Goal: Communication & Community: Share content

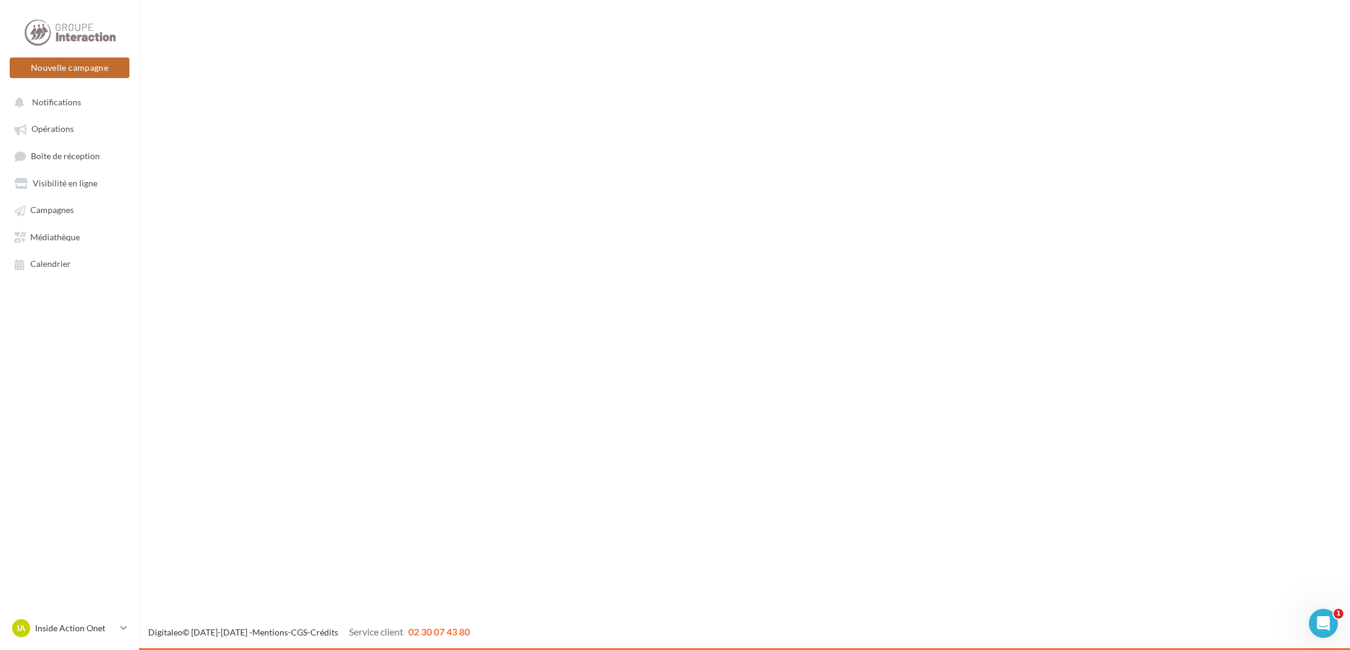
click at [113, 70] on button "Nouvelle campagne" at bounding box center [70, 67] width 120 height 21
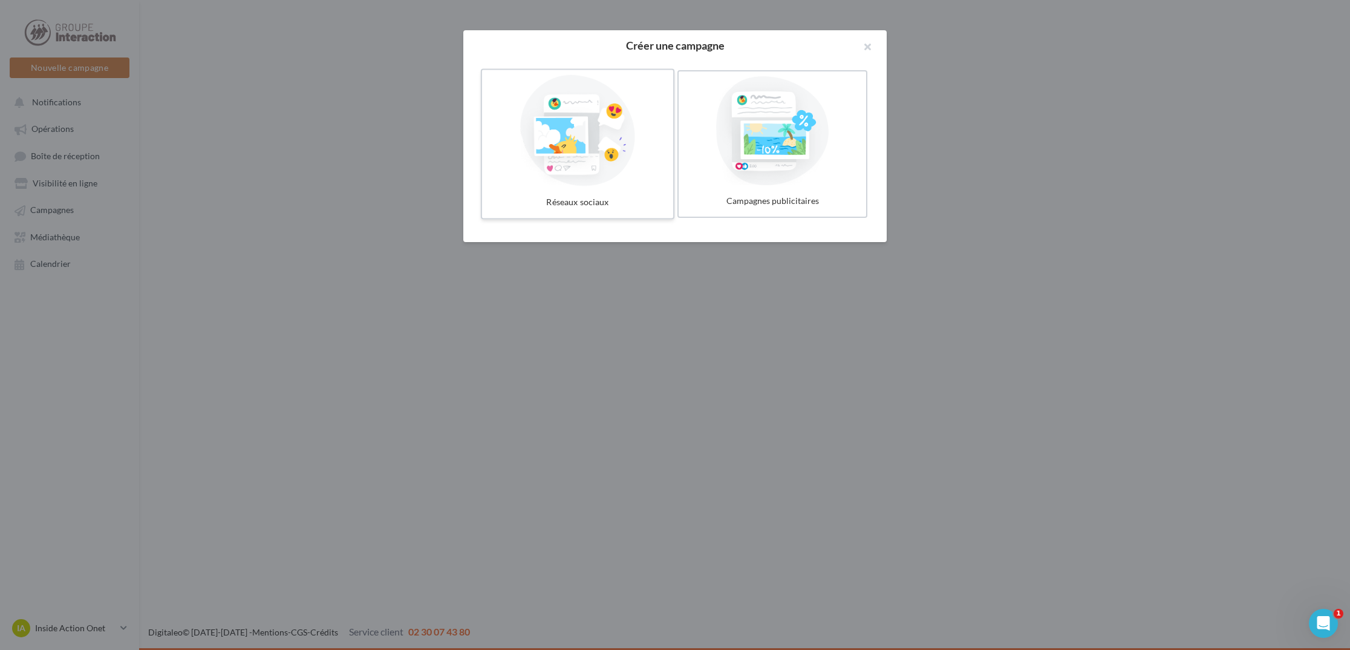
click at [599, 151] on div at bounding box center [577, 130] width 181 height 111
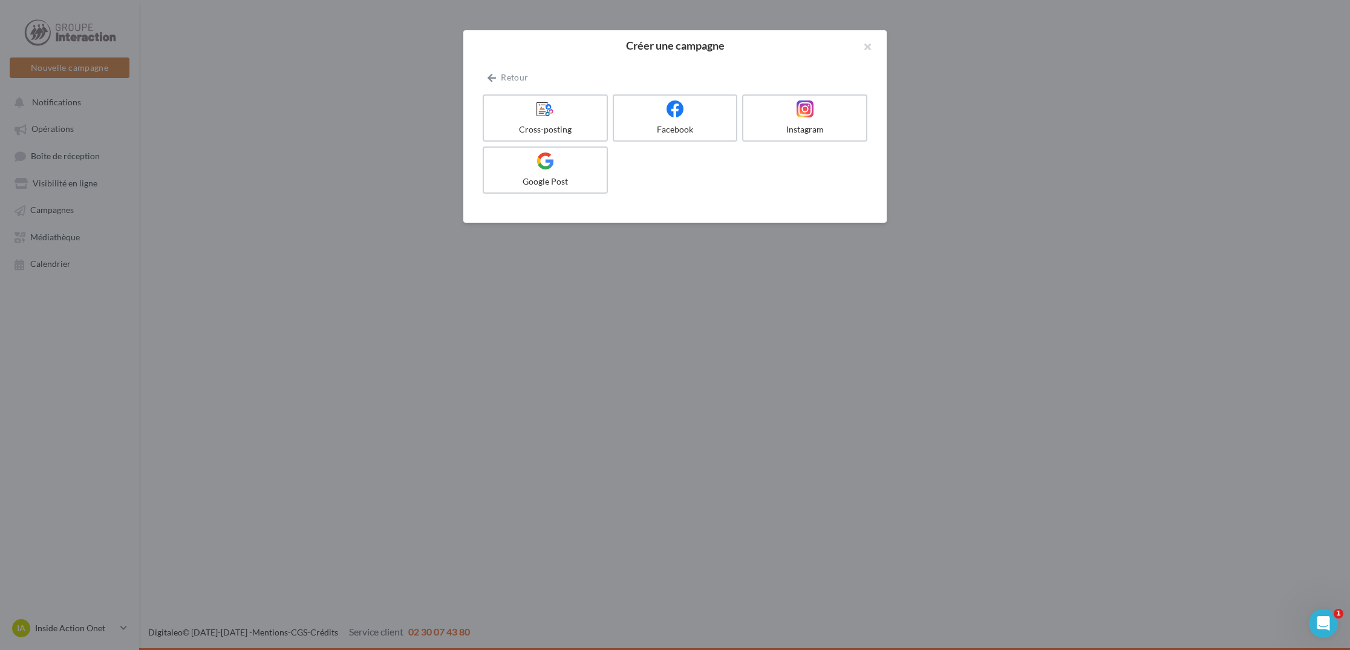
click at [599, 152] on div at bounding box center [545, 161] width 113 height 18
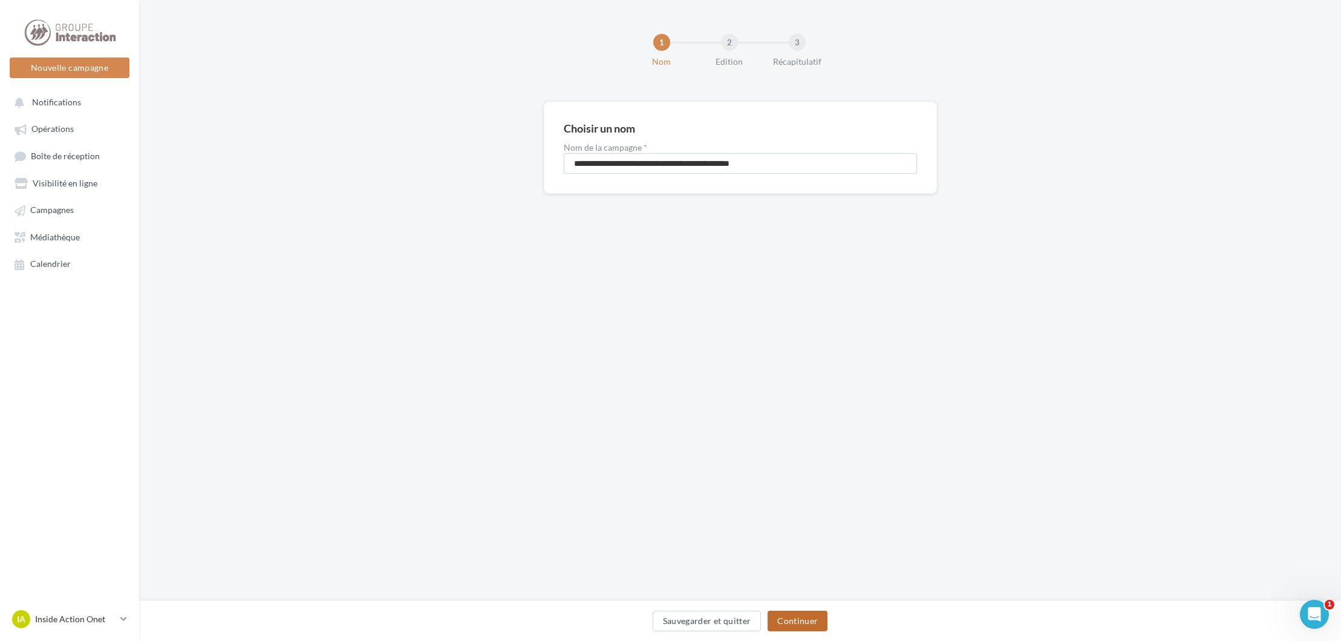
click at [791, 624] on button "Continuer" at bounding box center [798, 620] width 60 height 21
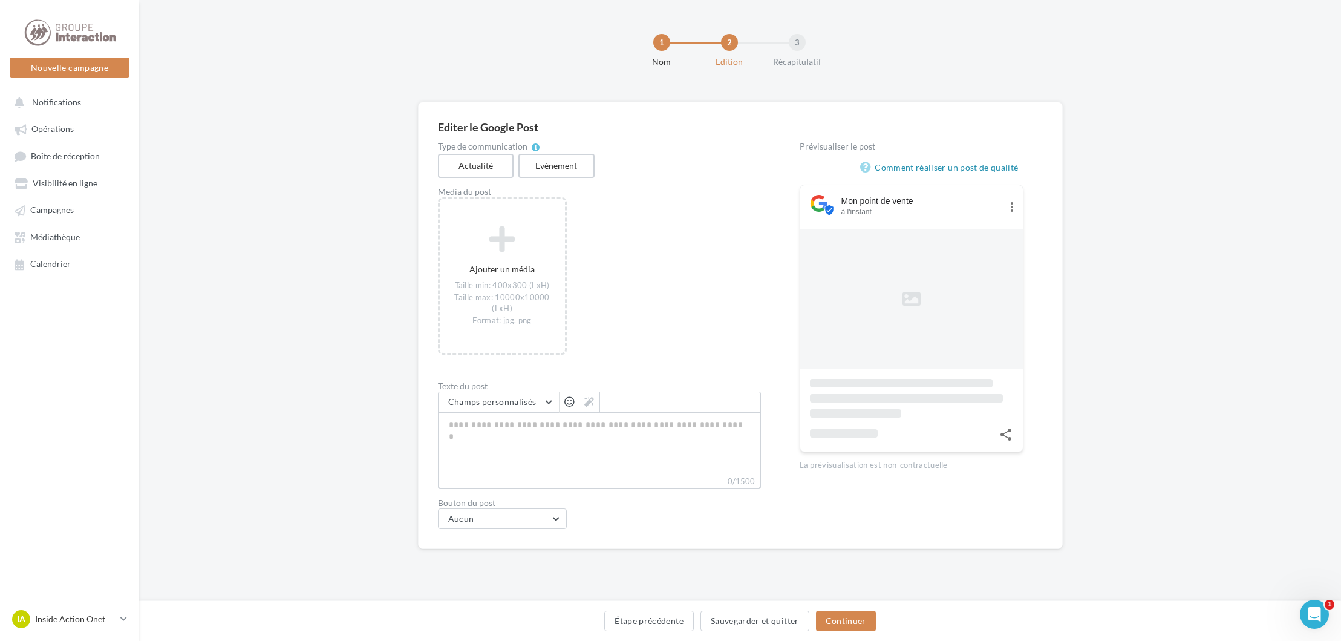
click at [501, 419] on textarea "0/1500" at bounding box center [599, 443] width 323 height 63
click at [114, 62] on button "Nouvelle campagne" at bounding box center [70, 67] width 120 height 21
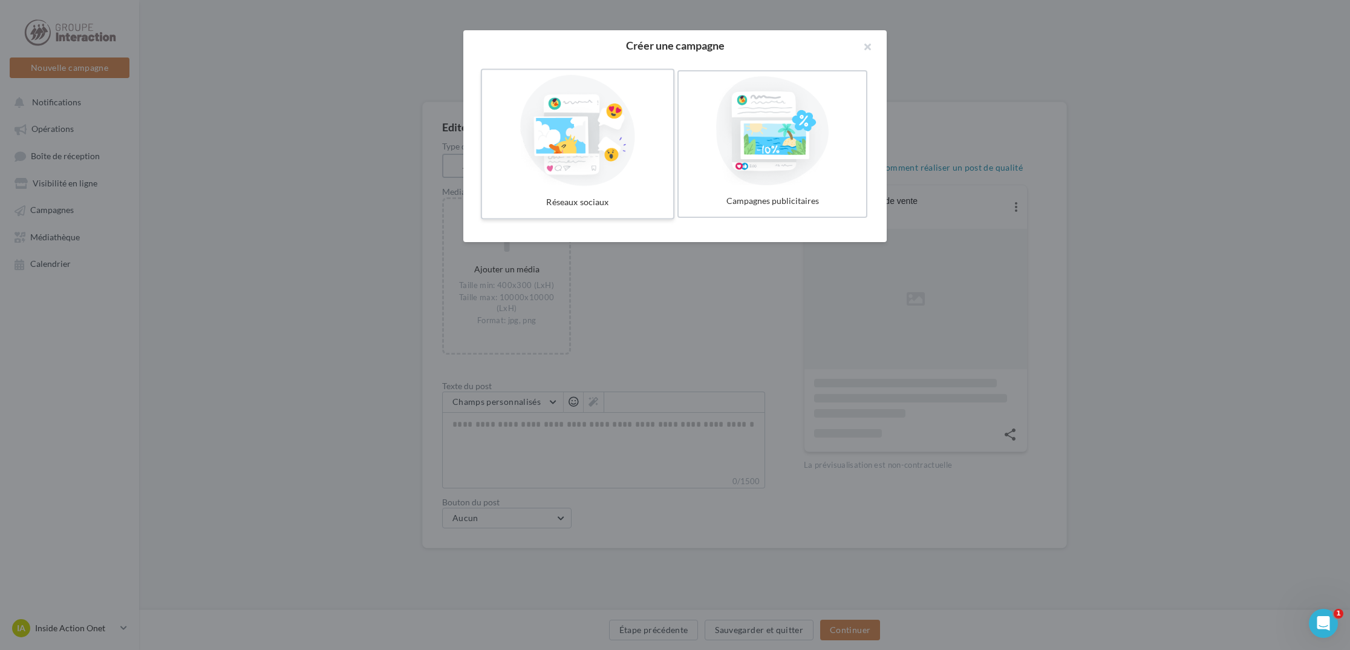
click at [601, 157] on div at bounding box center [577, 130] width 181 height 111
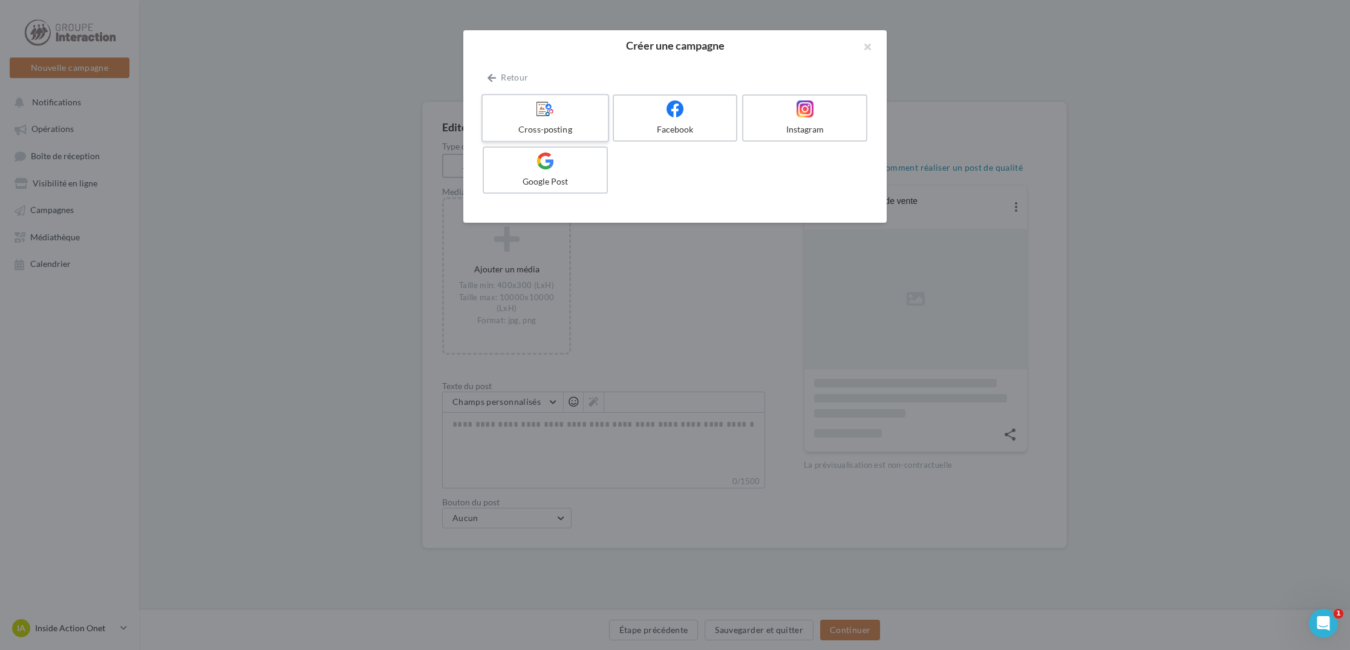
click at [563, 114] on div at bounding box center [545, 109] width 115 height 19
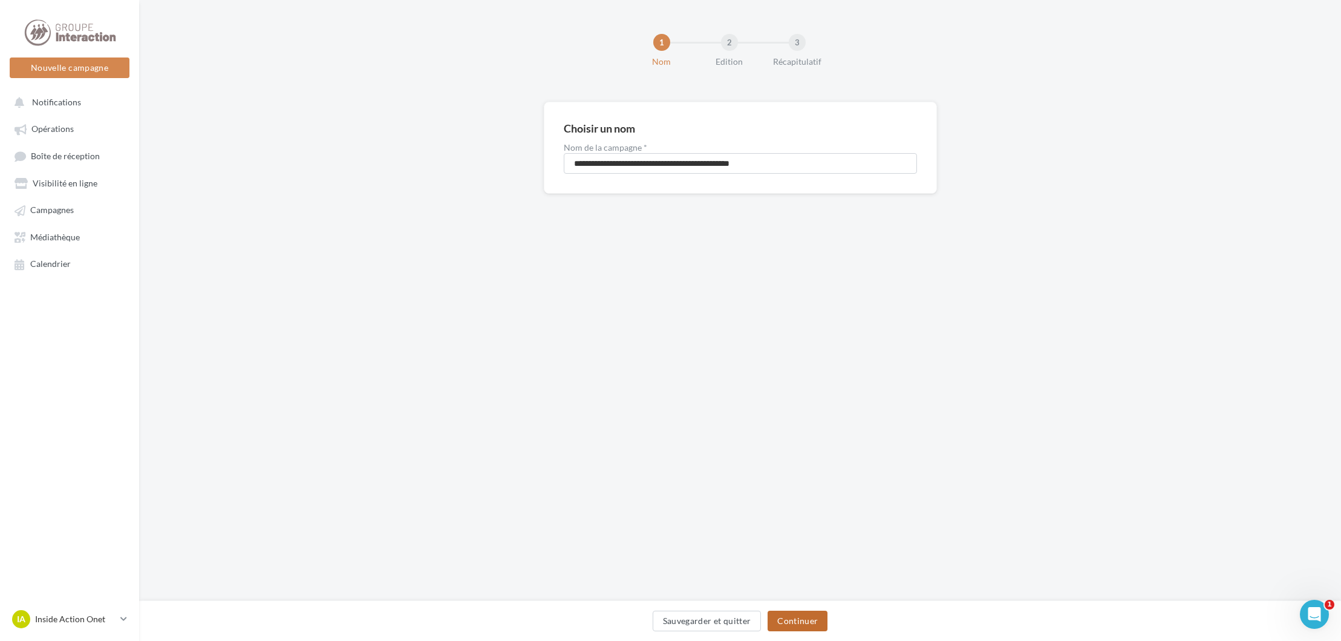
click at [792, 621] on button "Continuer" at bounding box center [798, 620] width 60 height 21
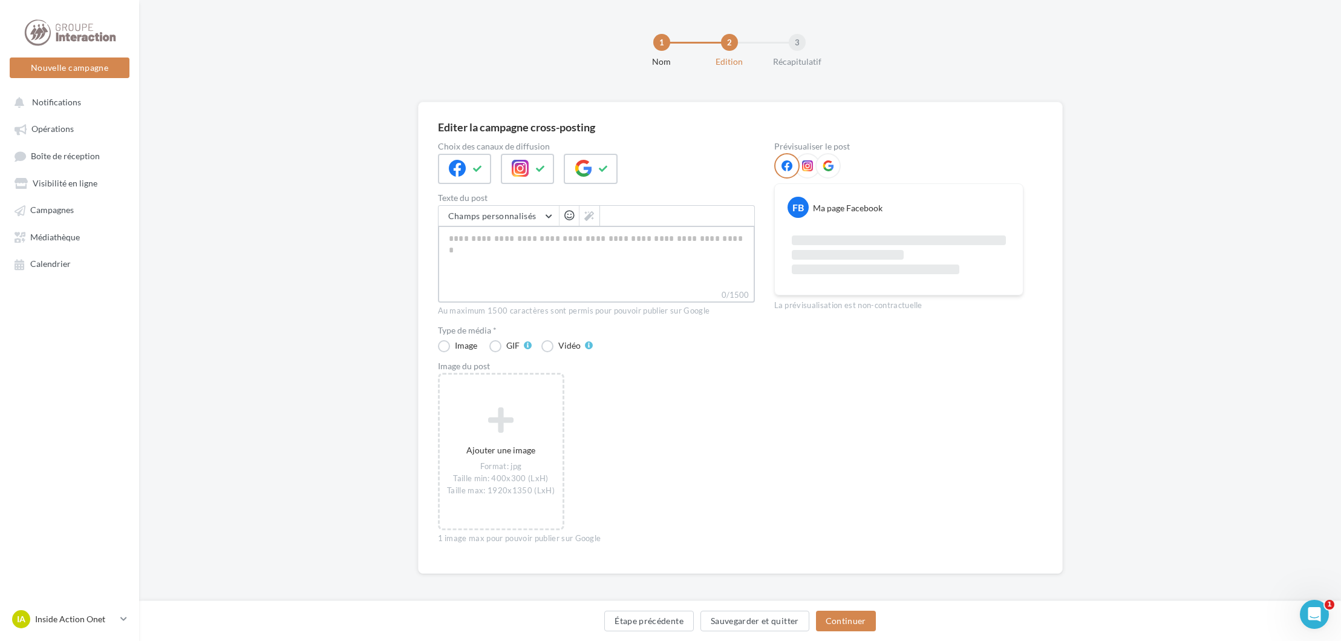
click at [555, 249] on textarea "0/1500" at bounding box center [596, 257] width 317 height 63
click at [500, 232] on textarea "0/1500" at bounding box center [596, 257] width 317 height 63
paste textarea "**********"
type textarea "**********"
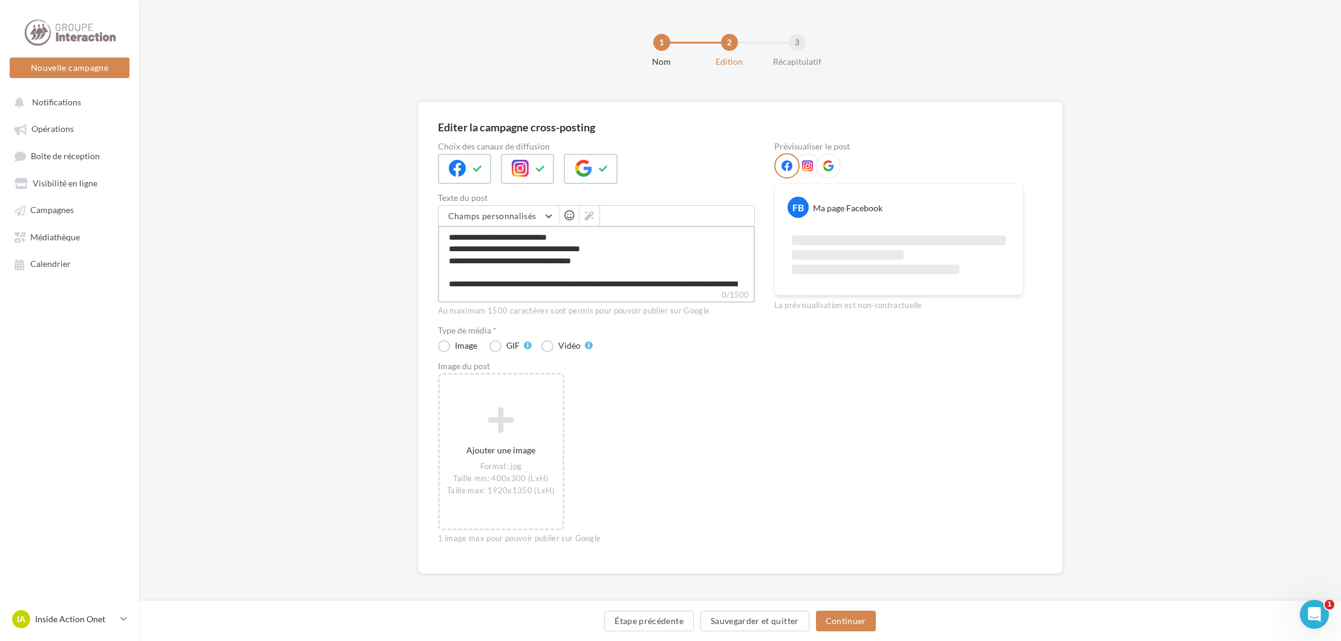
type textarea "**********"
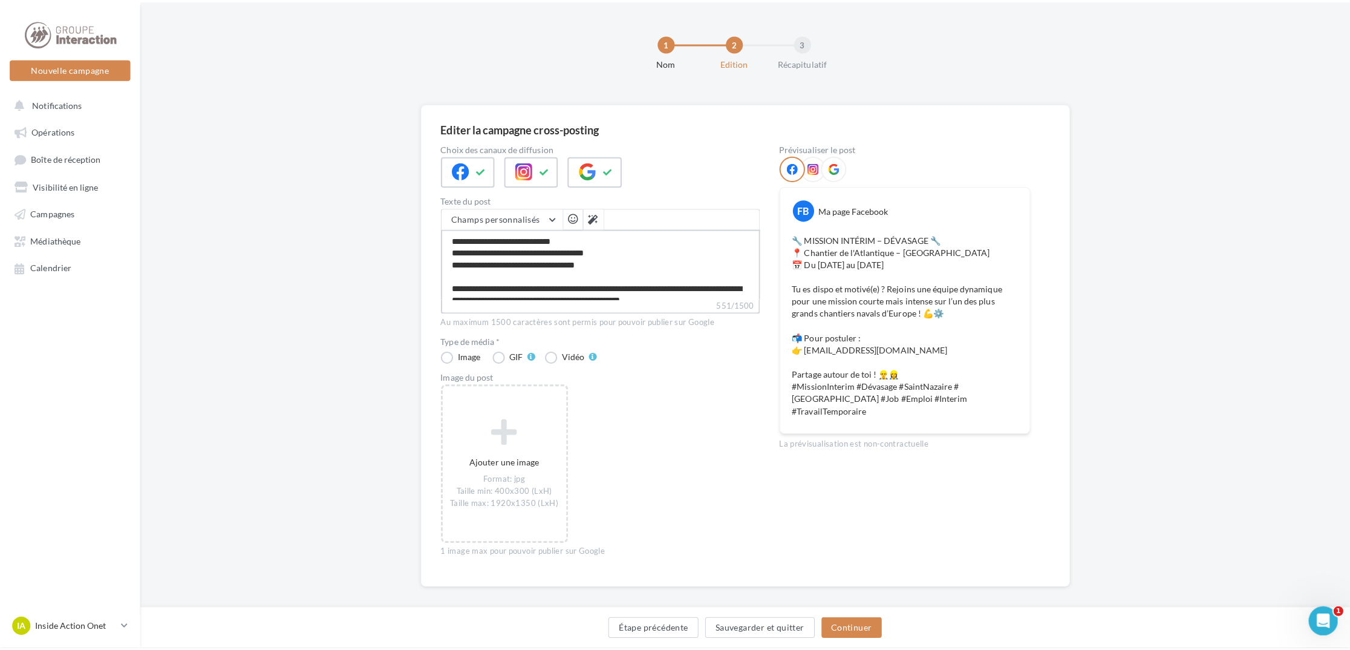
scroll to position [91, 0]
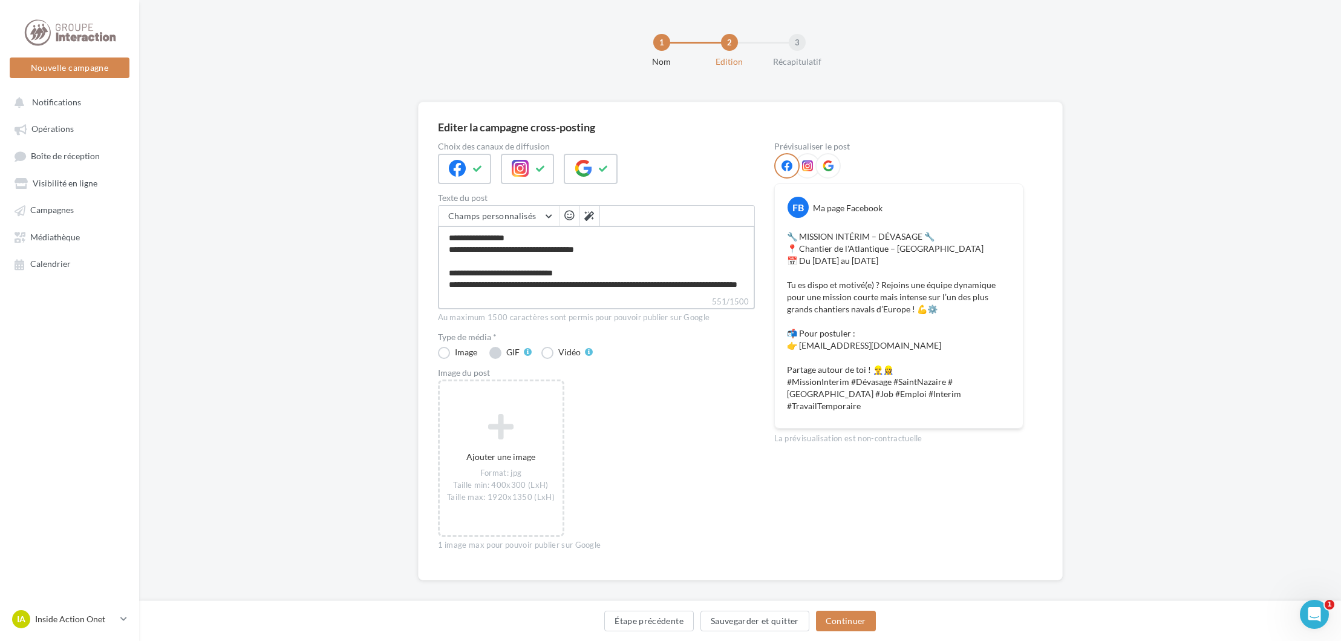
type textarea "**********"
click at [497, 348] on label "GIF" at bounding box center [510, 352] width 42 height 12
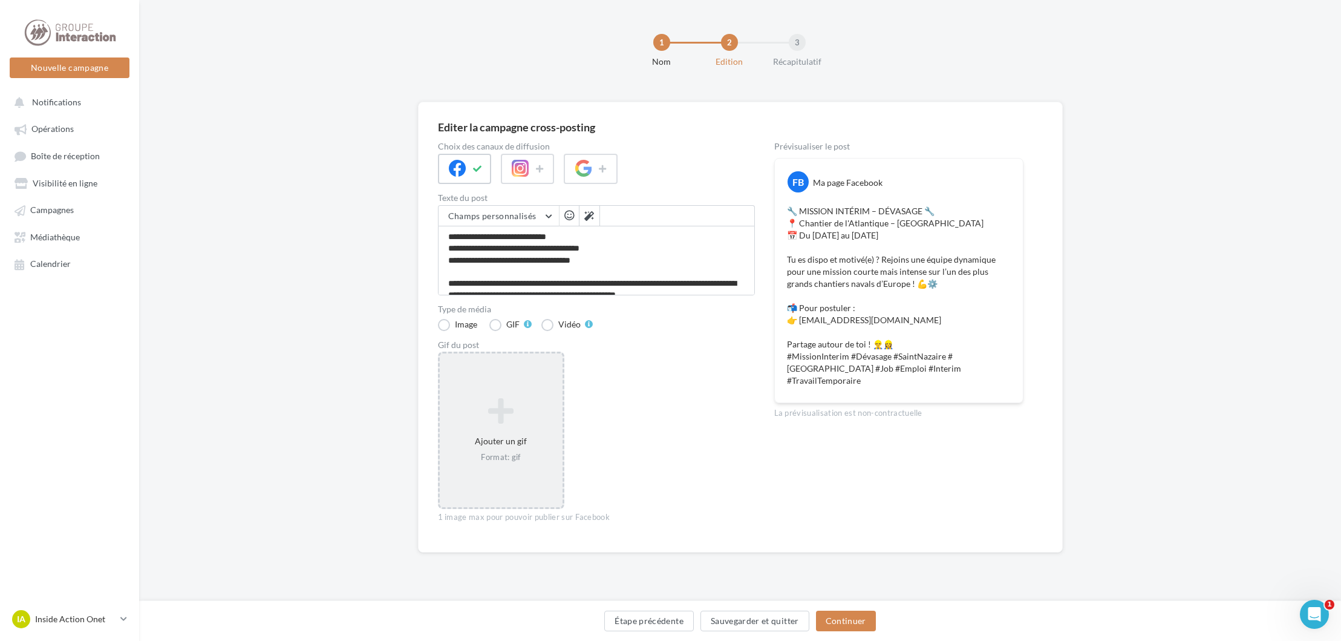
click at [501, 406] on icon at bounding box center [501, 410] width 113 height 29
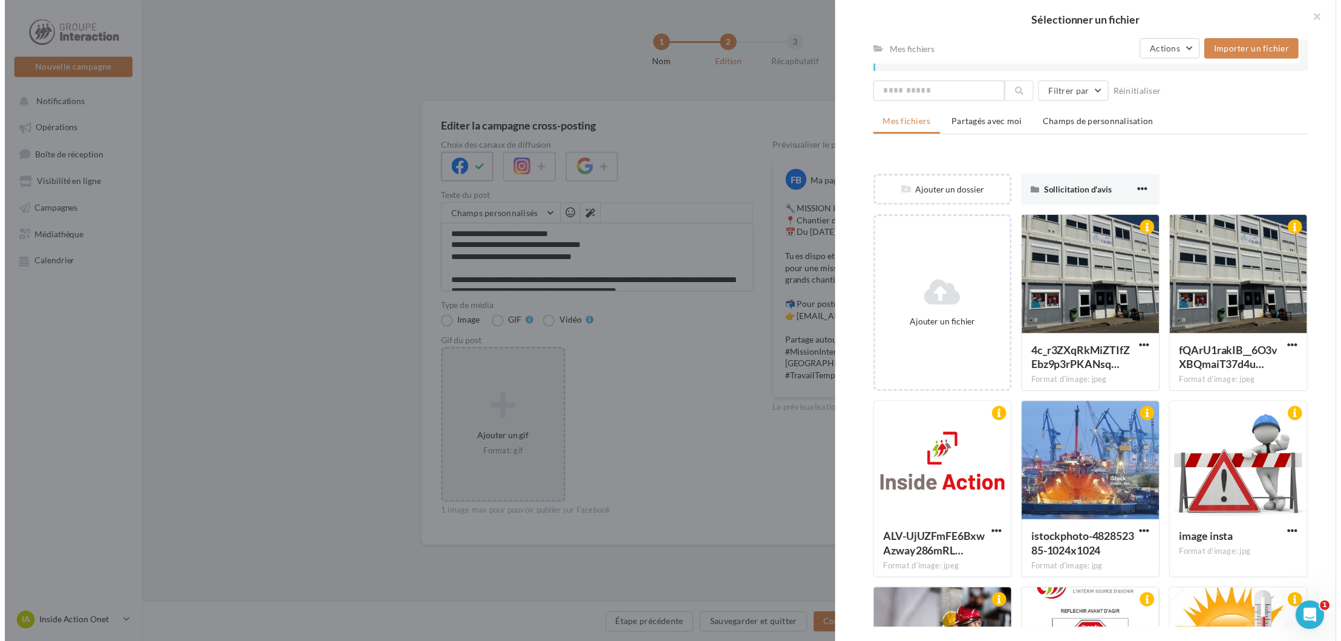
scroll to position [181, 0]
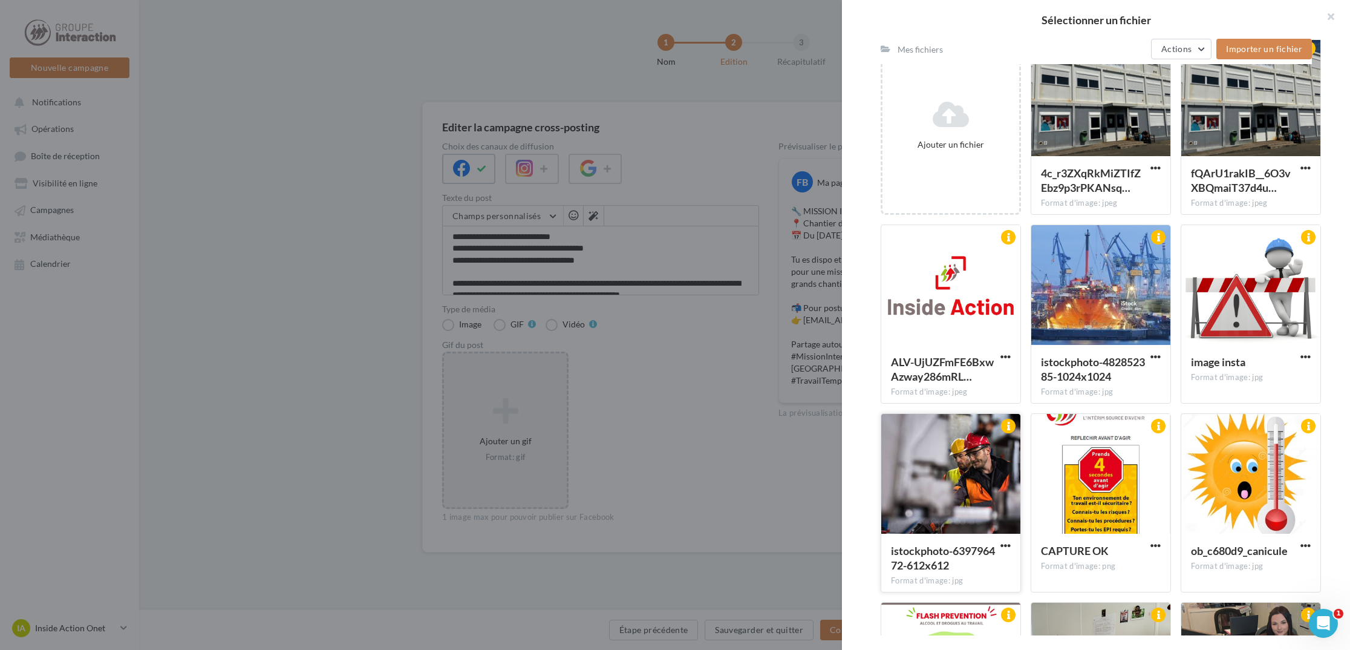
click at [953, 460] on div at bounding box center [950, 474] width 139 height 121
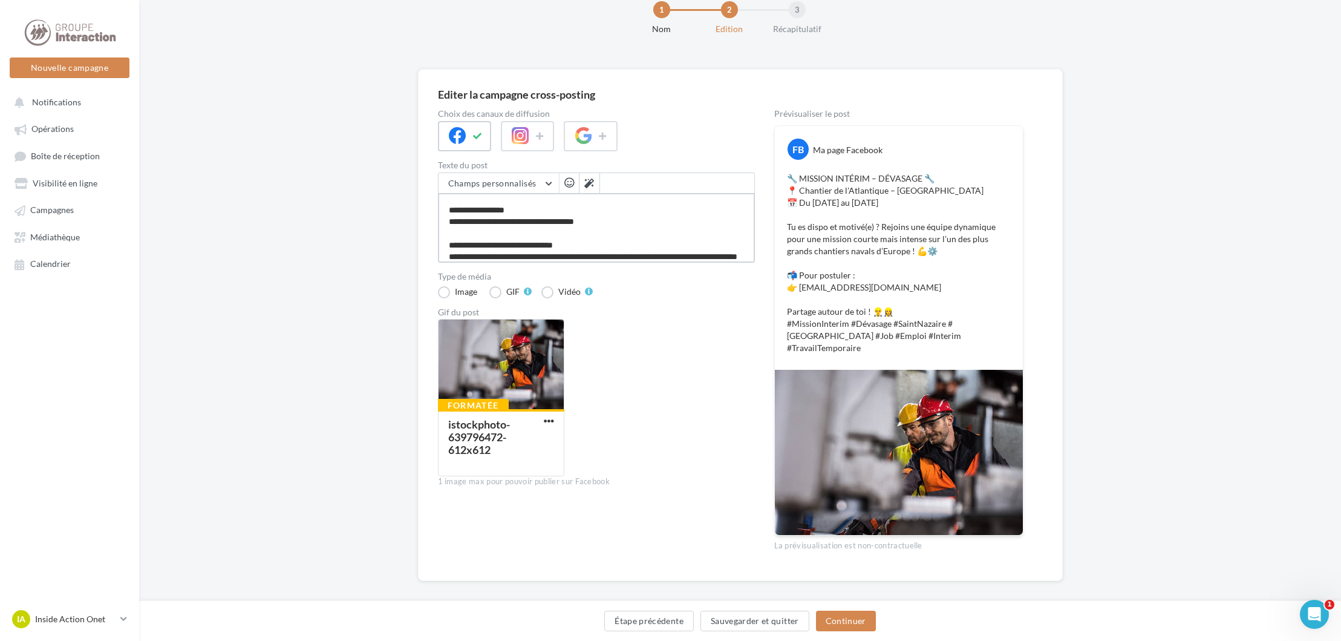
scroll to position [93, 0]
drag, startPoint x: 456, startPoint y: 198, endPoint x: 554, endPoint y: 258, distance: 114.8
click at [554, 258] on textarea "**********" at bounding box center [596, 228] width 317 height 70
click at [560, 249] on textarea "**********" at bounding box center [596, 228] width 317 height 70
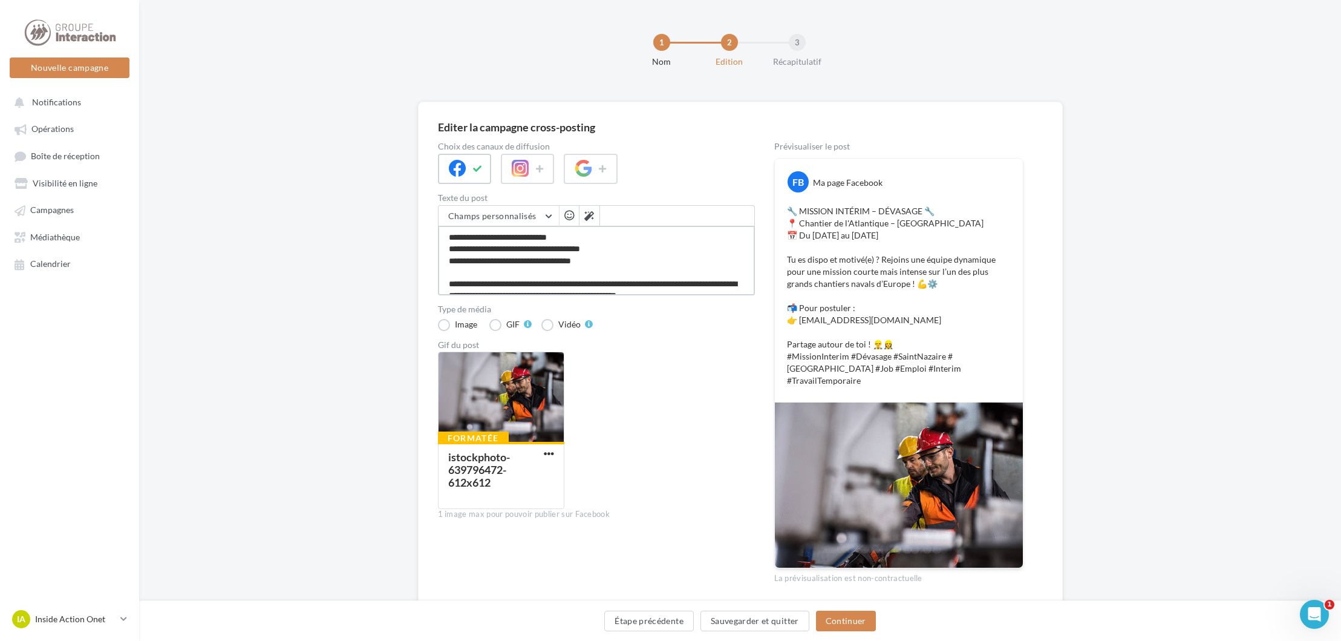
drag, startPoint x: 446, startPoint y: 235, endPoint x: 494, endPoint y: 229, distance: 47.5
click at [494, 233] on textarea "**********" at bounding box center [596, 261] width 317 height 70
drag, startPoint x: 799, startPoint y: 237, endPoint x: 982, endPoint y: 283, distance: 188.5
click at [982, 283] on p "🔧 MISSION INTÉRIM – DÉVASAGE 🔧 📍 Chantier de l'Atlantique – [GEOGRAPHIC_DATA] 📅…" at bounding box center [899, 295] width 224 height 181
click at [911, 301] on p "🔧 MISSION INTÉRIM – DÉVASAGE 🔧 📍 Chantier de l'Atlantique – [GEOGRAPHIC_DATA] 📅…" at bounding box center [899, 295] width 224 height 181
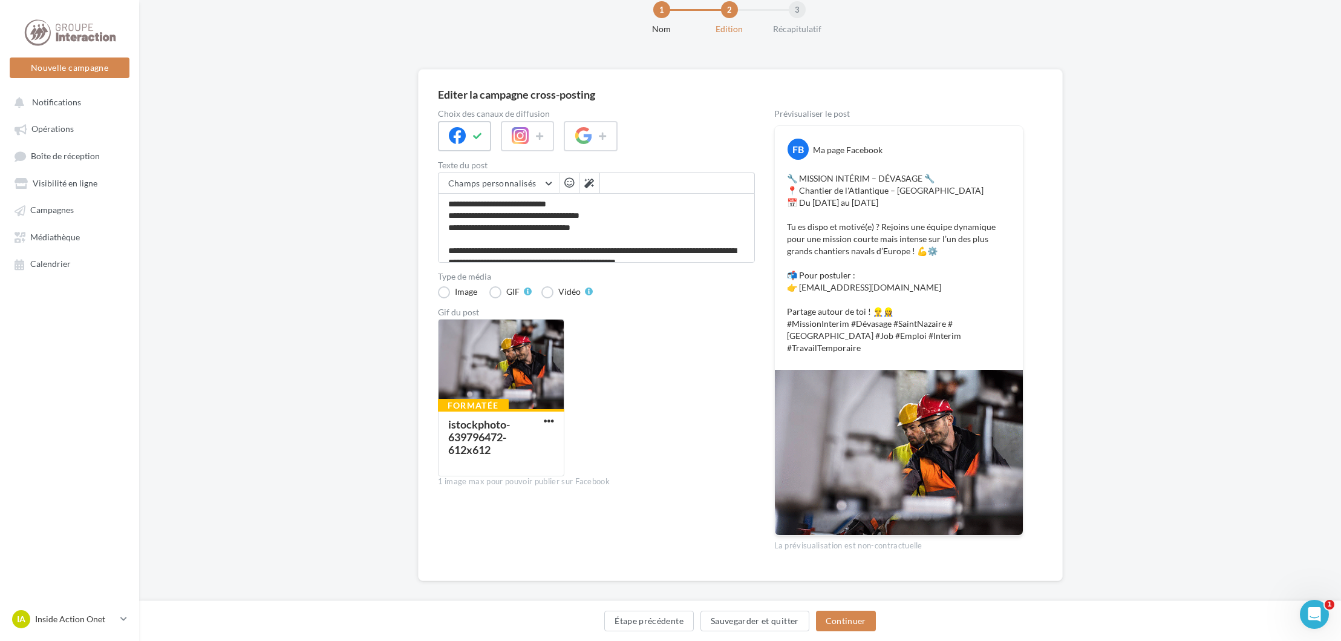
scroll to position [93, 0]
click at [561, 247] on textarea "**********" at bounding box center [596, 228] width 317 height 70
click at [863, 615] on button "Continuer" at bounding box center [846, 620] width 60 height 21
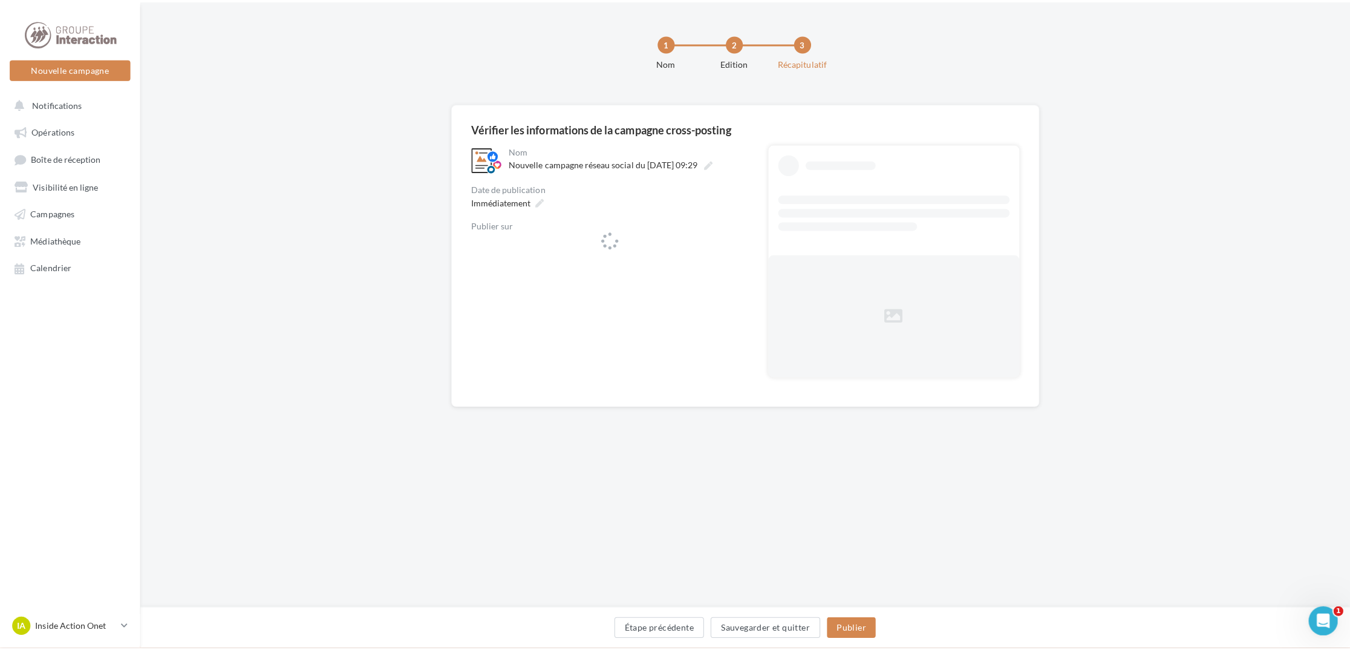
scroll to position [2, 0]
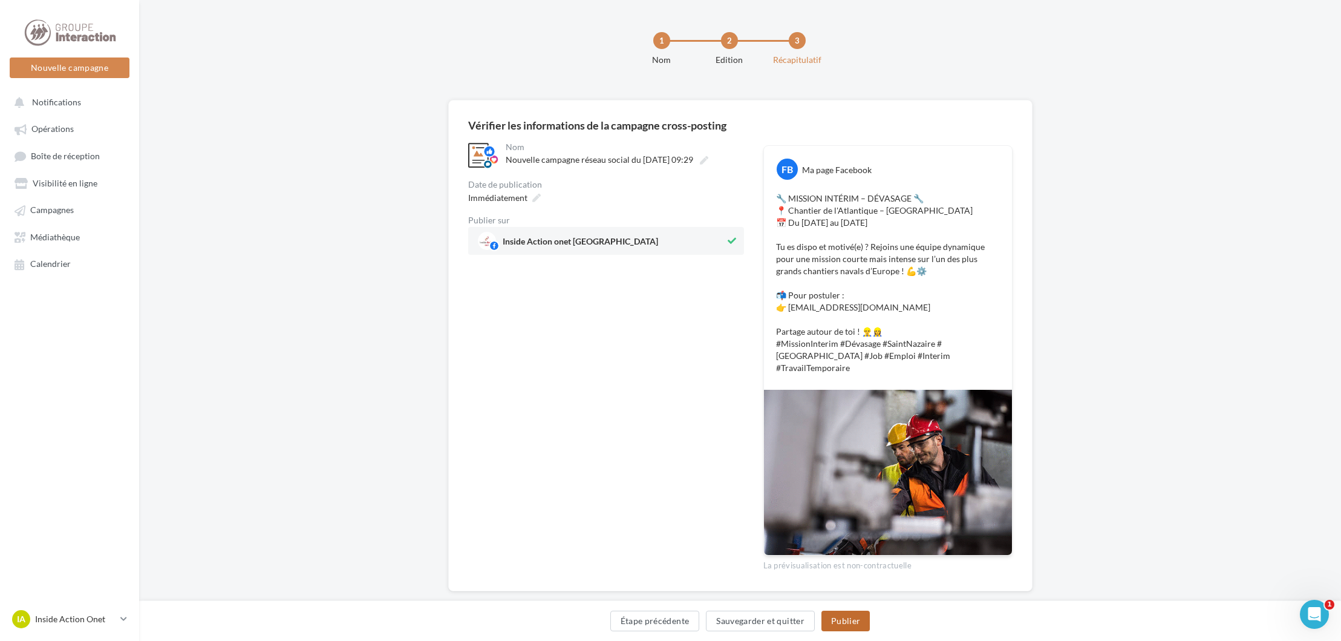
click at [838, 625] on button "Publier" at bounding box center [845, 620] width 48 height 21
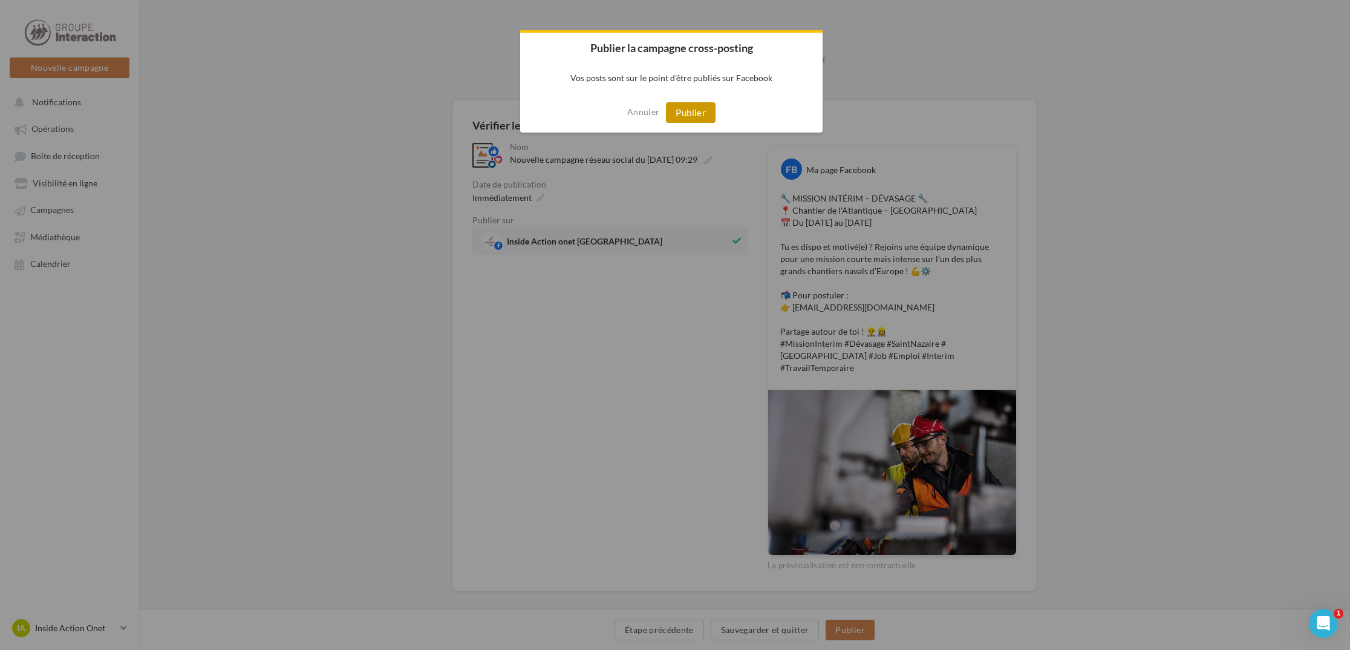
click at [699, 109] on button "Publier" at bounding box center [691, 112] width 50 height 21
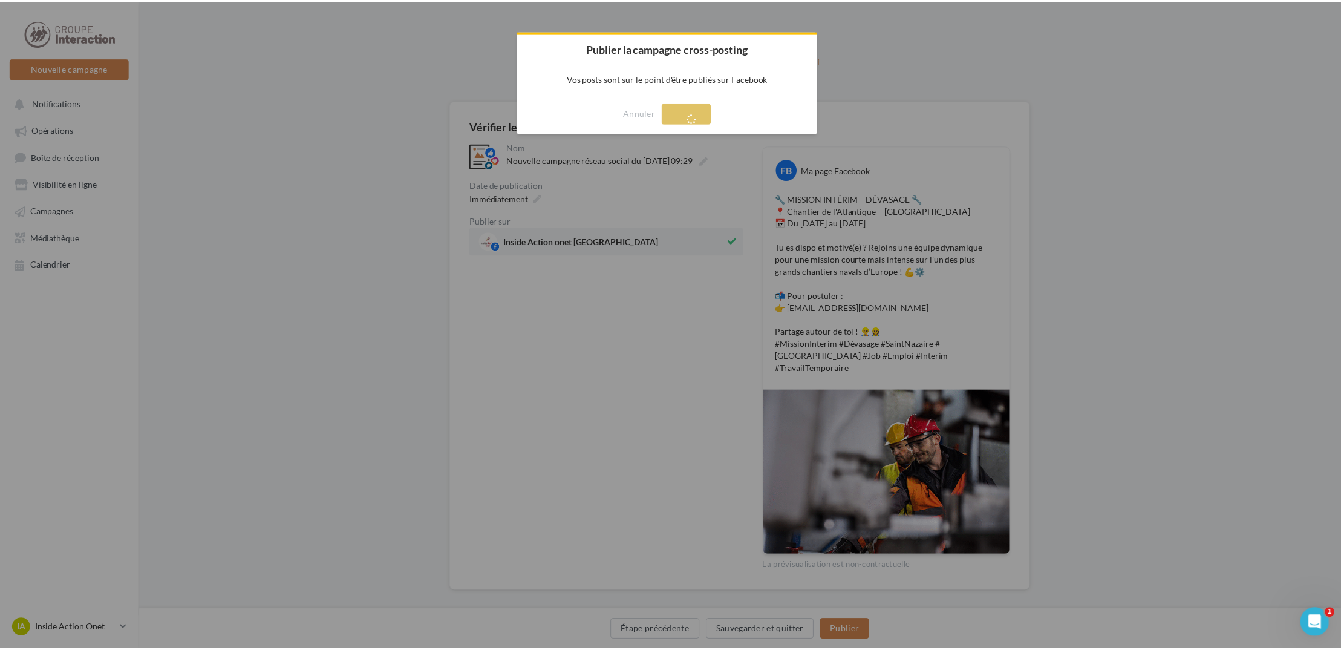
scroll to position [19, 0]
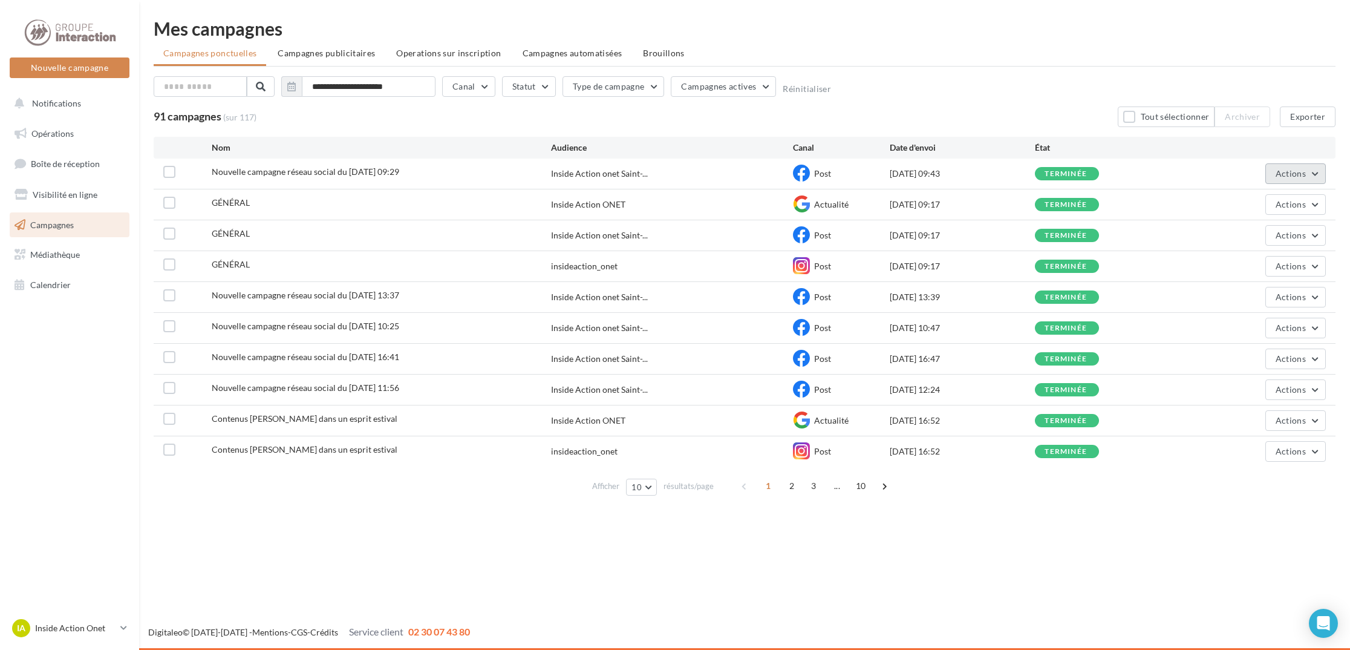
click at [1305, 171] on button "Actions" at bounding box center [1295, 173] width 60 height 21
click at [1233, 209] on button "Voir les résultats" at bounding box center [1265, 201] width 121 height 31
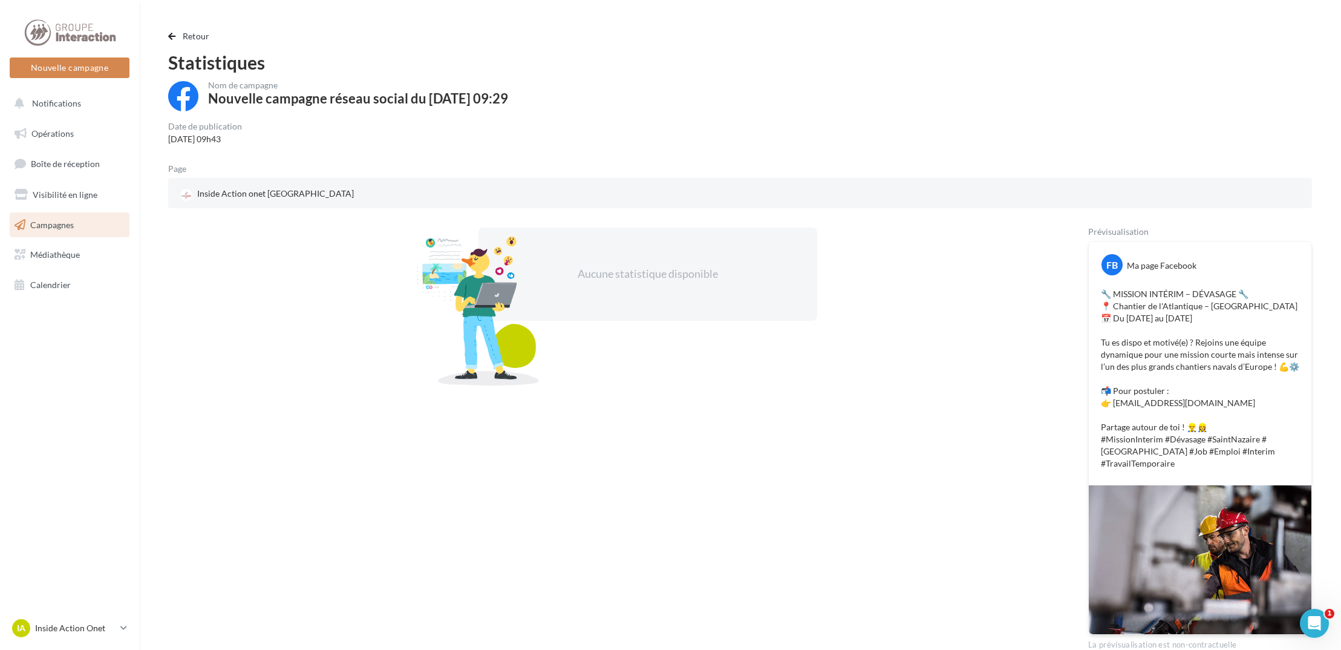
scroll to position [73, 0]
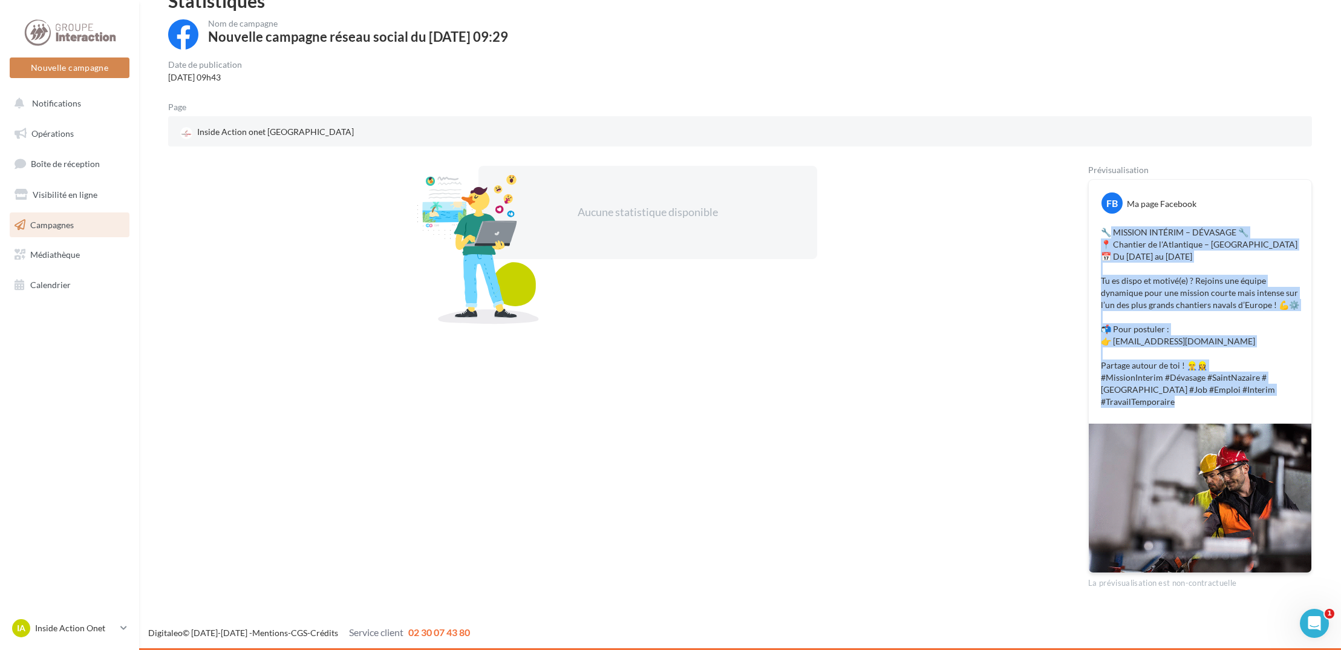
drag, startPoint x: 1108, startPoint y: 222, endPoint x: 1190, endPoint y: 479, distance: 270.1
click at [1190, 479] on div "FB Ma page Facebook 🔧 MISSION INTÉRIM – DÉVASAGE 🔧 📍 Chantier de l'Atlantique –…" at bounding box center [1200, 375] width 224 height 393
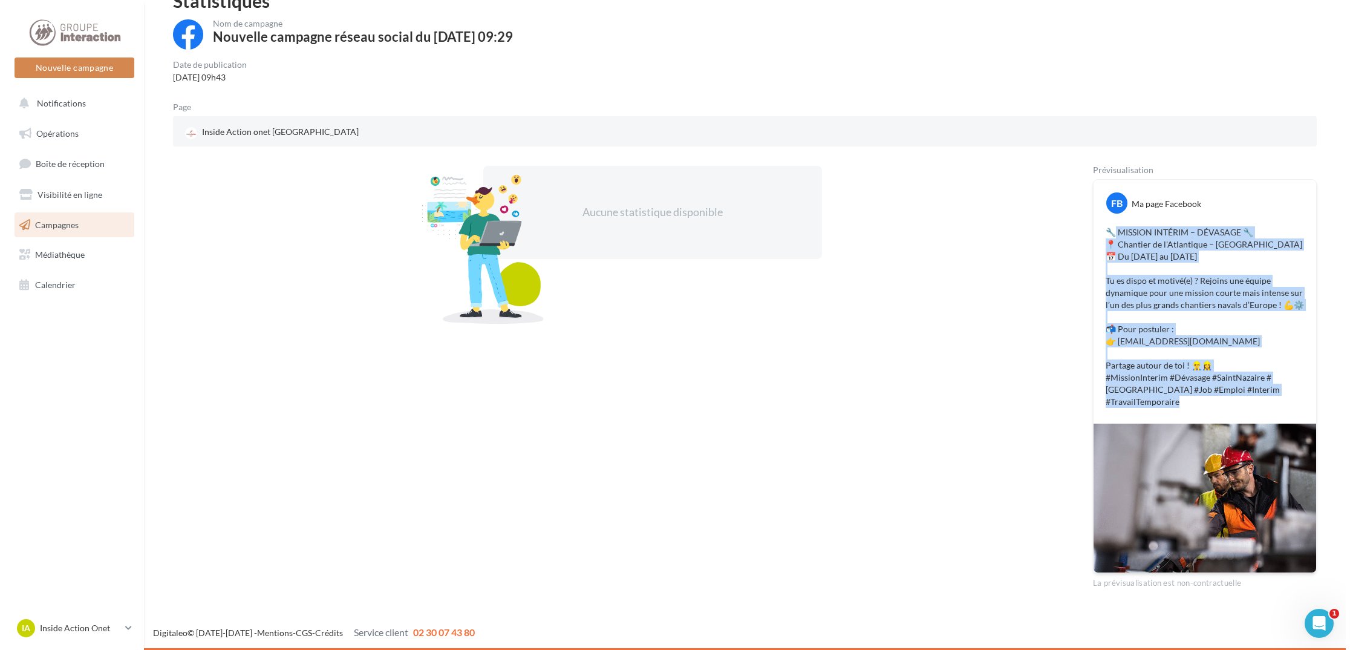
scroll to position [0, 0]
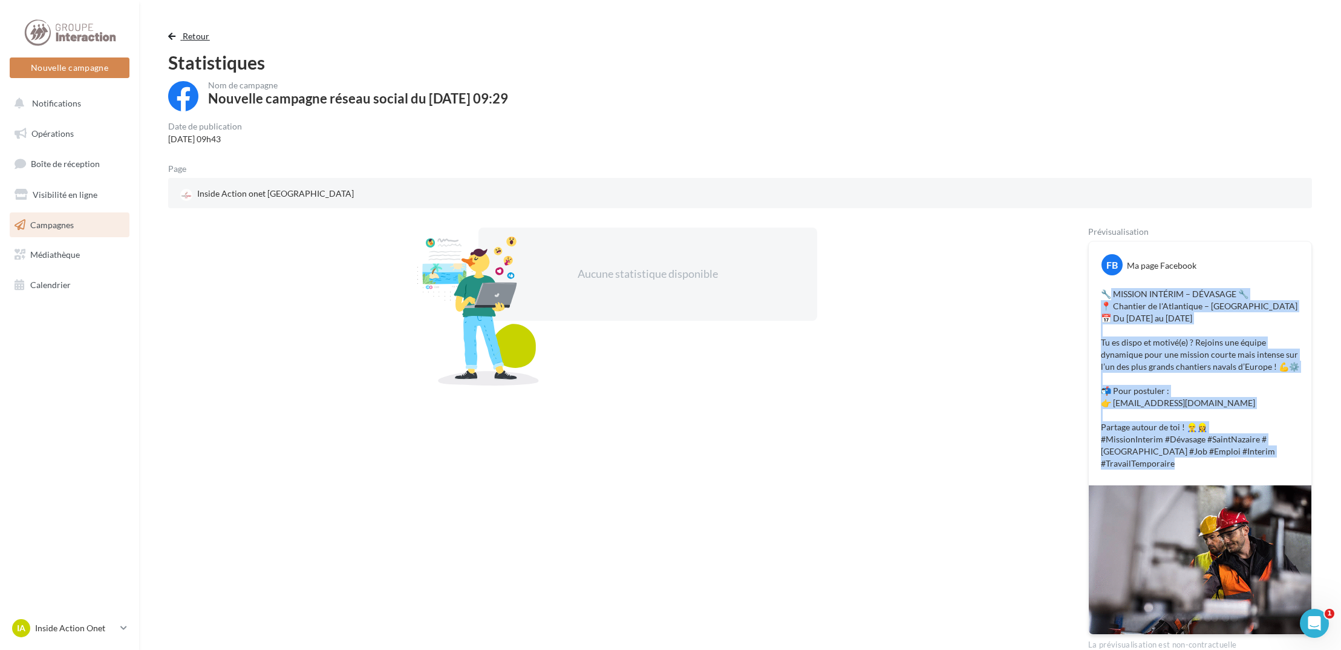
click at [196, 31] on span "Retour" at bounding box center [196, 36] width 27 height 10
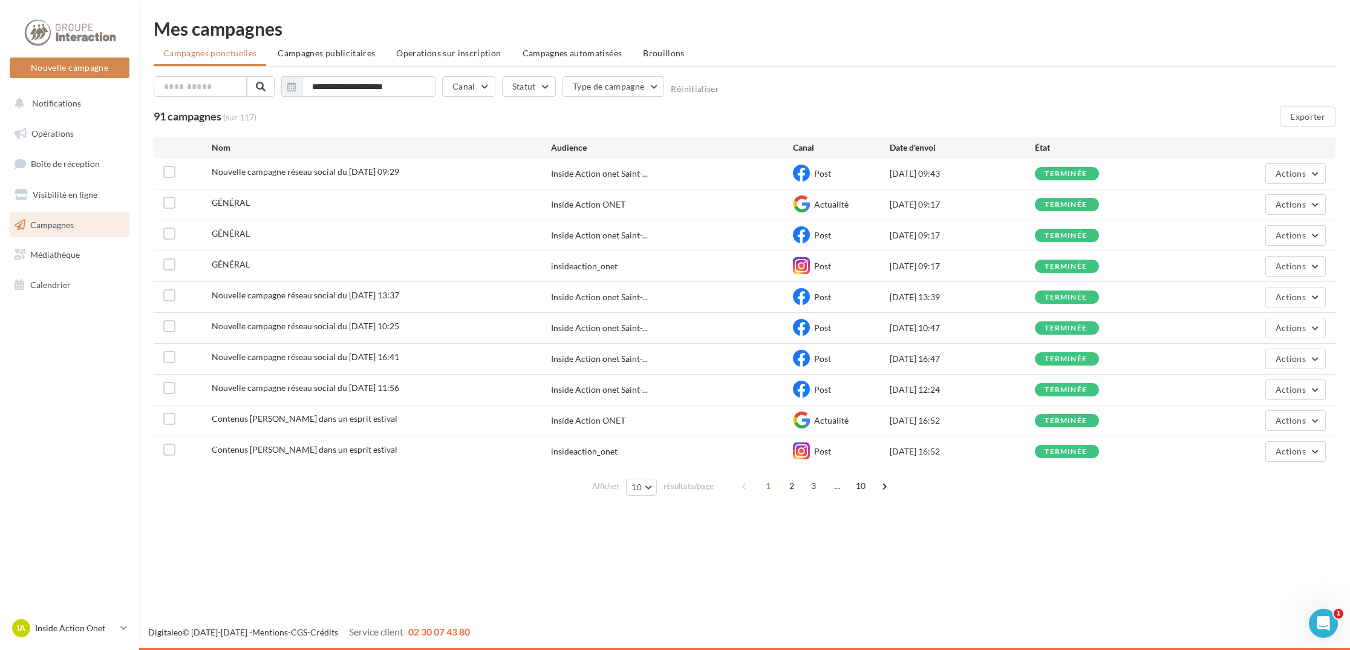
click at [171, 34] on div "Mes campagnes" at bounding box center [745, 28] width 1182 height 18
drag, startPoint x: 953, startPoint y: 181, endPoint x: 766, endPoint y: 165, distance: 188.2
click at [766, 165] on div "Nouvelle campagne réseau social du 01-10-2025 09:29 Inside Action onet Saint-..…" at bounding box center [745, 173] width 1182 height 30
click at [240, 177] on span "Nouvelle campagne réseau social du [DATE] 09:29" at bounding box center [306, 171] width 188 height 10
